Goal: Information Seeking & Learning: Learn about a topic

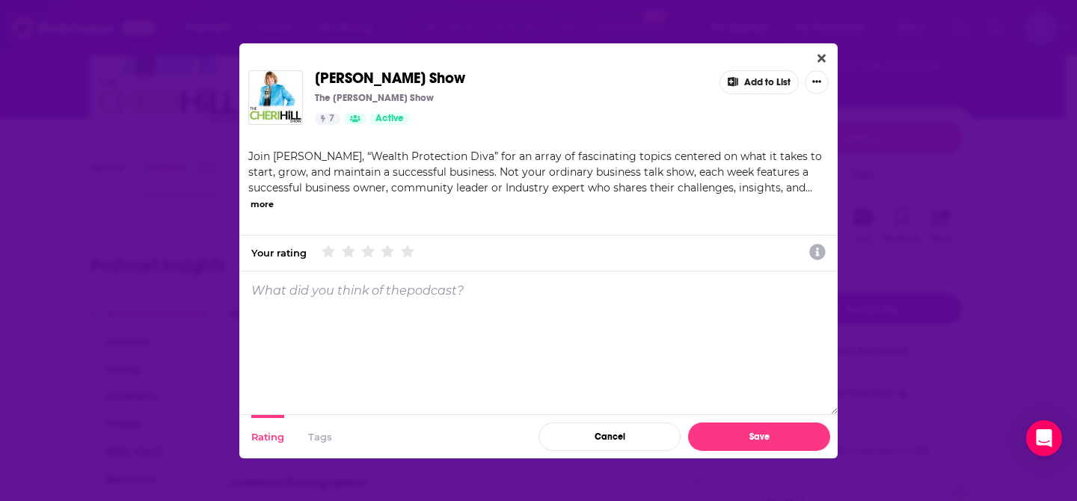
click at [820, 58] on icon "Close" at bounding box center [821, 58] width 8 height 8
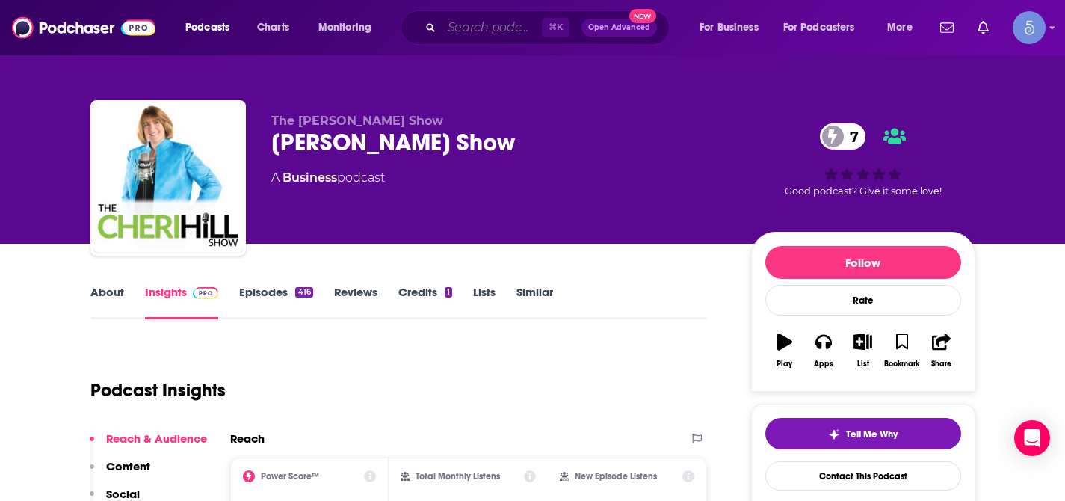
click at [475, 29] on input "Search podcasts, credits, & more..." at bounding box center [492, 28] width 100 height 24
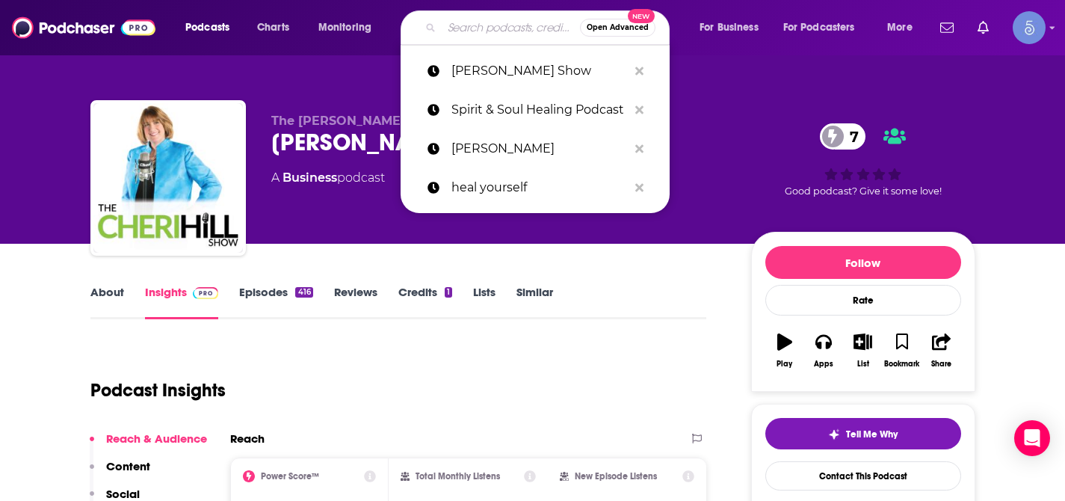
paste input "The Wellness Collective with [PERSON_NAME]"
type input "The Wellness Collective with [PERSON_NAME]"
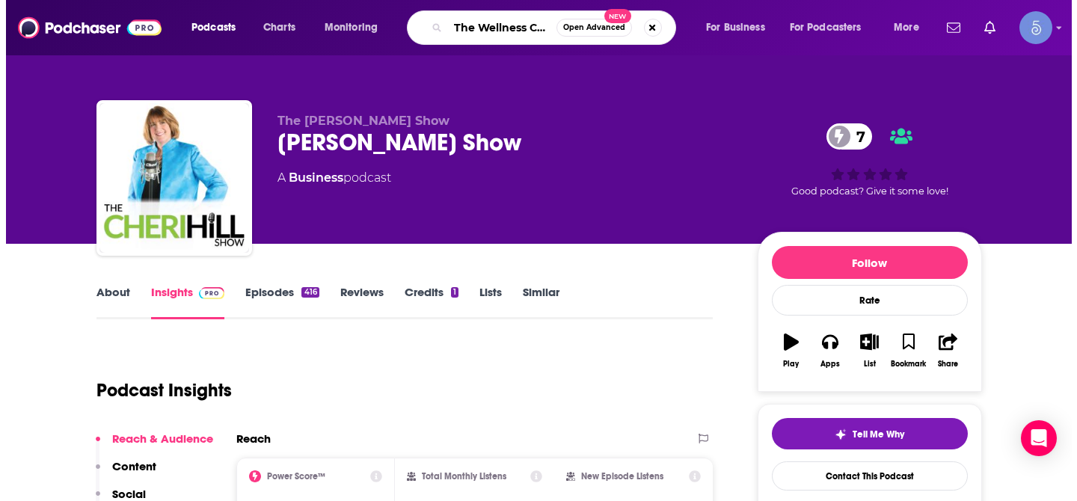
scroll to position [0, 148]
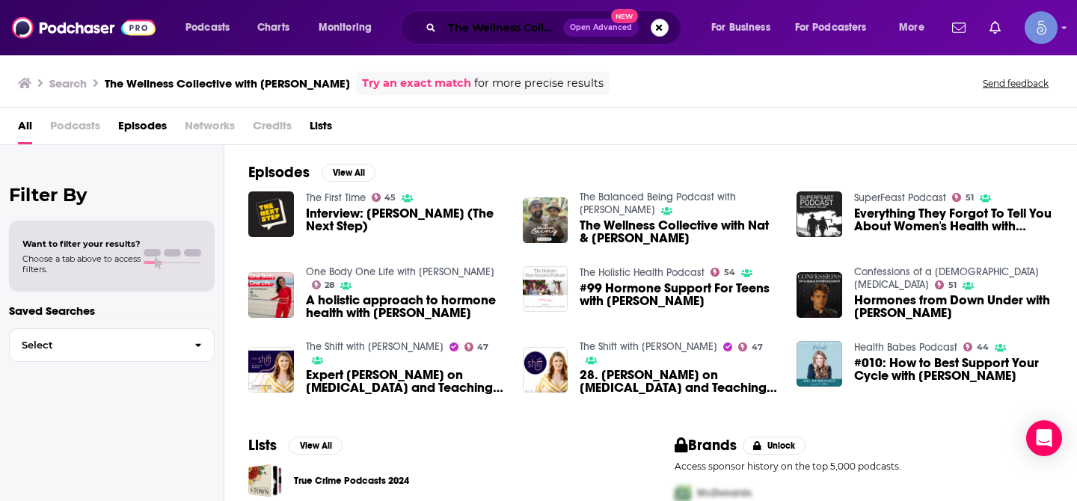
click at [518, 31] on input "The Wellness Collective with [PERSON_NAME]" at bounding box center [502, 28] width 121 height 24
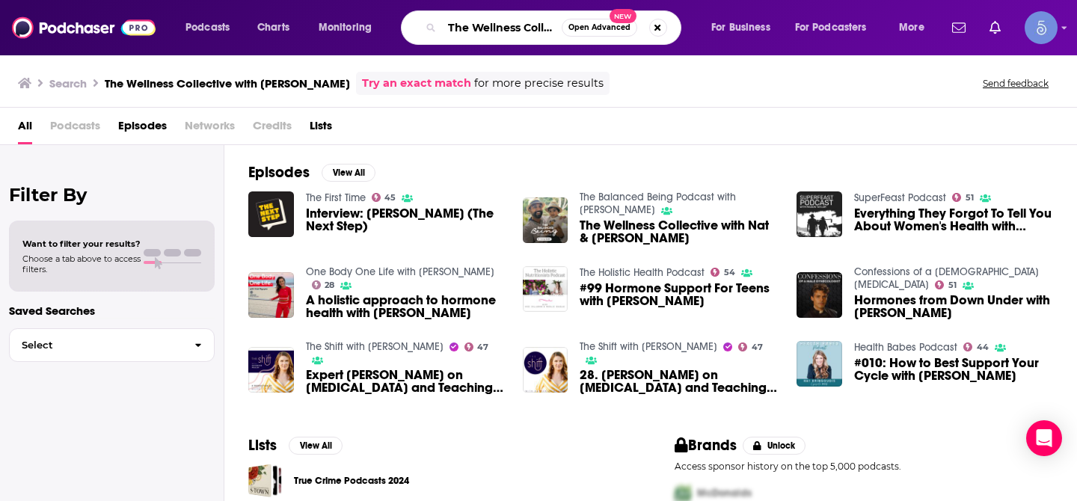
drag, startPoint x: 543, startPoint y: 30, endPoint x: 584, endPoint y: 31, distance: 41.1
click at [582, 31] on div "The Wellness Collective with [PERSON_NAME] Open Advanced New" at bounding box center [541, 27] width 280 height 34
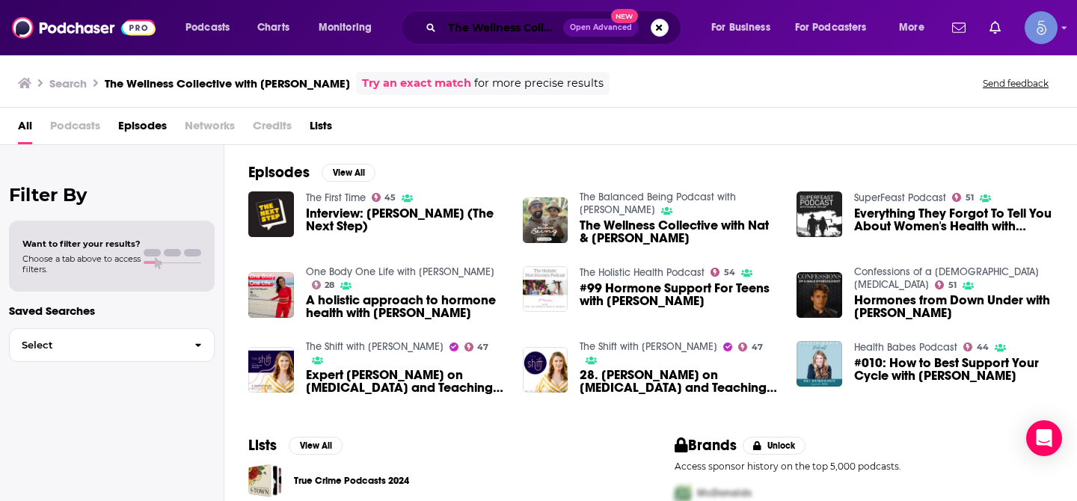
click at [508, 34] on input "The Wellness Collective with [PERSON_NAME]" at bounding box center [502, 28] width 121 height 24
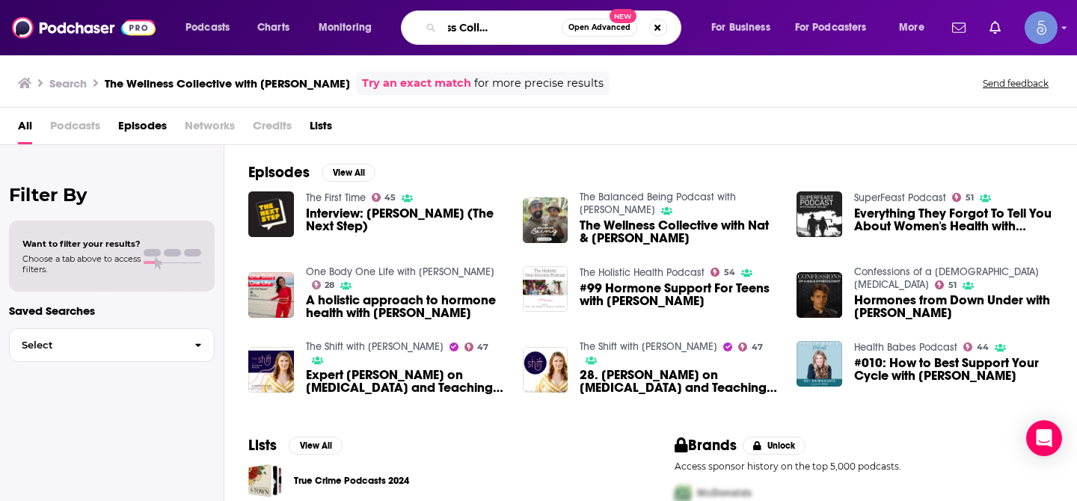
scroll to position [0, 137]
drag, startPoint x: 537, startPoint y: 27, endPoint x: 584, endPoint y: 31, distance: 47.2
click at [584, 31] on div "The Wellness Collective with [PERSON_NAME] Open Advanced New" at bounding box center [541, 27] width 280 height 34
click at [551, 30] on input "The Wellness Collective with [PERSON_NAME]" at bounding box center [502, 28] width 120 height 24
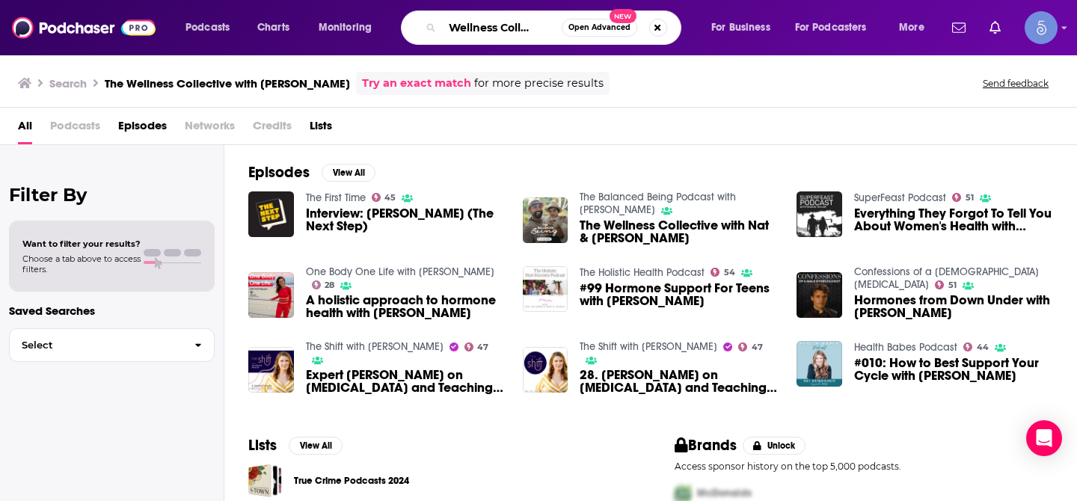
type input "The Wellness Collective"
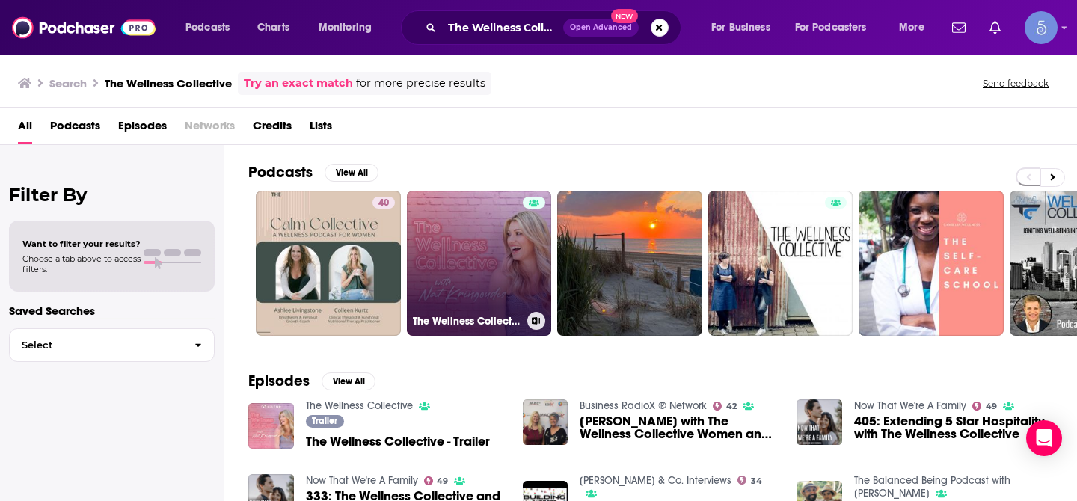
click at [424, 228] on link "The Wellness Collective" at bounding box center [479, 263] width 145 height 145
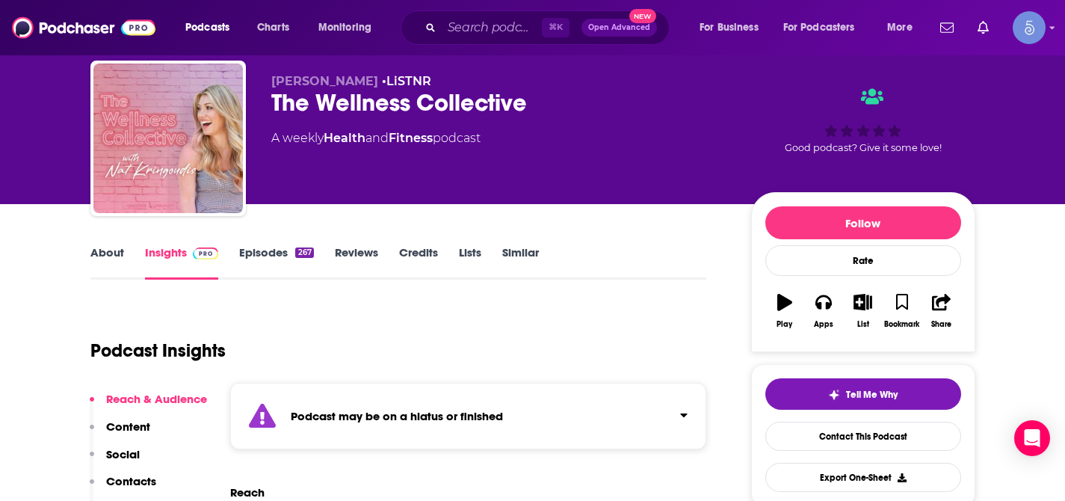
scroll to position [73, 0]
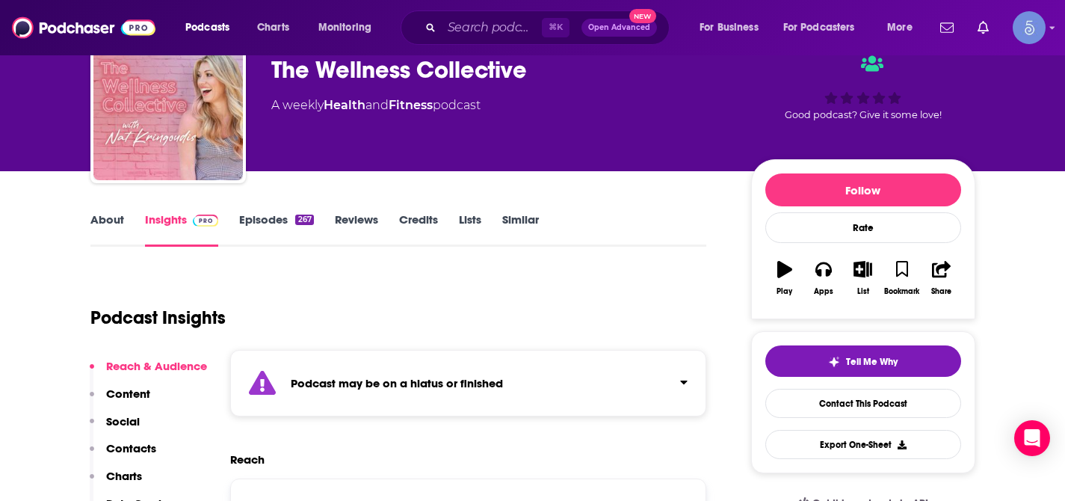
click at [686, 383] on icon "Click to expand status details" at bounding box center [683, 382] width 7 height 12
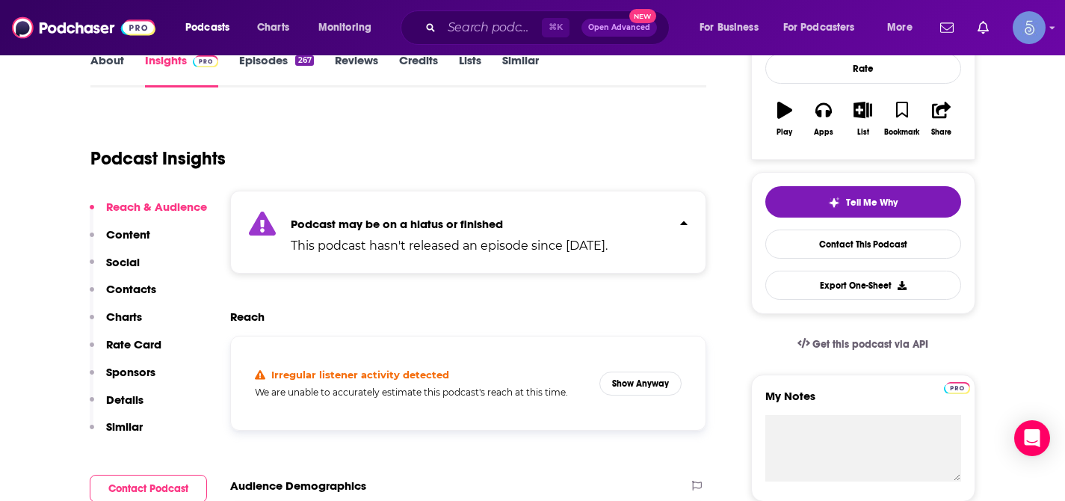
scroll to position [241, 0]
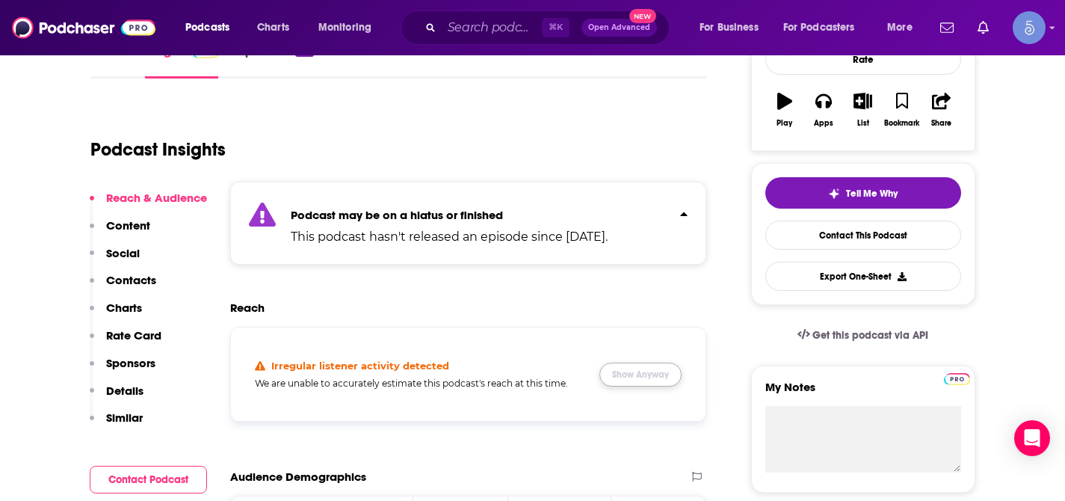
click at [639, 371] on button "Show Anyway" at bounding box center [641, 375] width 82 height 24
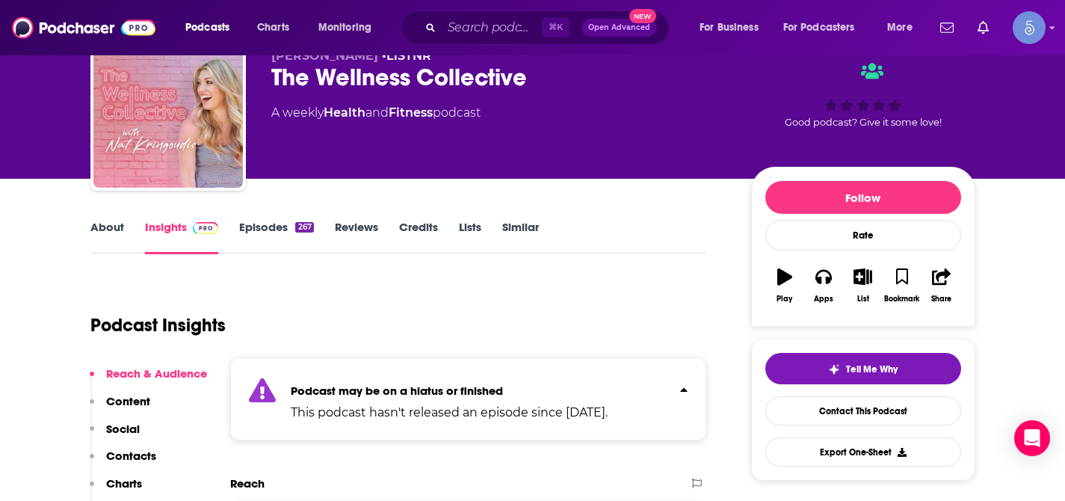
scroll to position [63, 0]
